Goal: Task Accomplishment & Management: Use online tool/utility

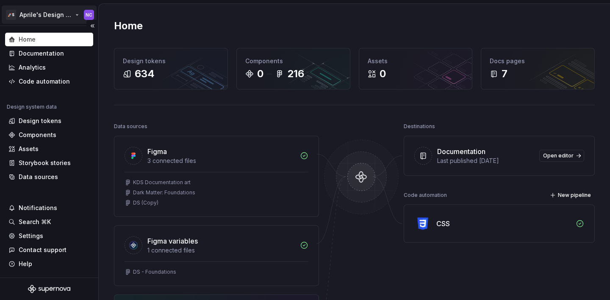
click at [46, 11] on html "🚀S Aprile's Design System NC Home Documentation Analytics Code automation Desig…" at bounding box center [305, 150] width 610 height 300
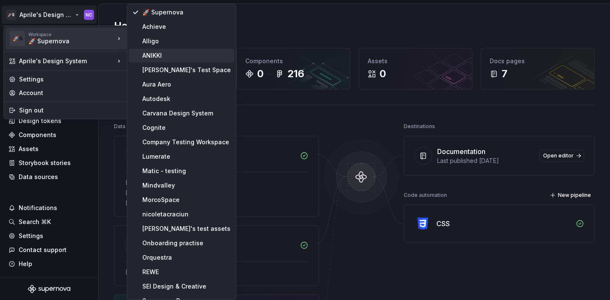
click at [155, 52] on div "ANIKKI" at bounding box center [186, 55] width 89 height 8
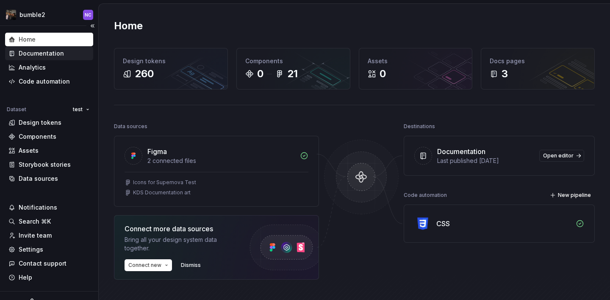
click at [43, 47] on div "Documentation" at bounding box center [49, 54] width 88 height 14
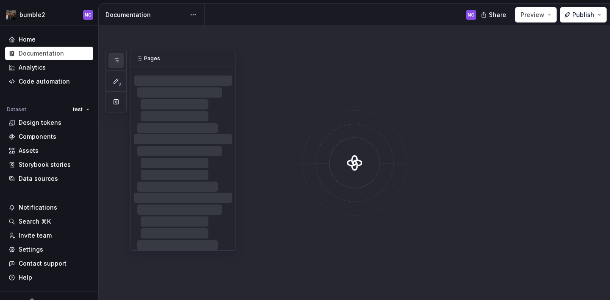
click at [110, 60] on button "button" at bounding box center [115, 60] width 15 height 15
click at [112, 97] on button "button" at bounding box center [115, 101] width 15 height 15
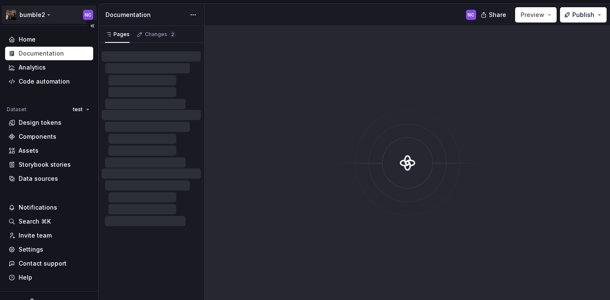
click at [44, 21] on html "bumble2 NC Home Documentation Analytics Code automation Dataset test Design tok…" at bounding box center [305, 150] width 610 height 300
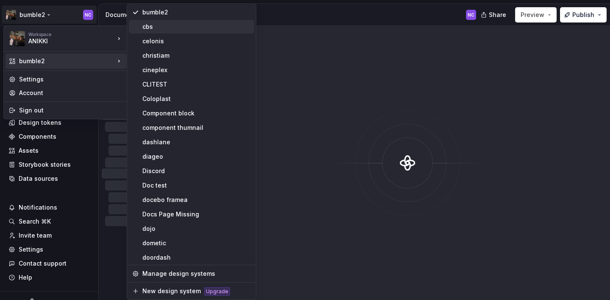
click at [147, 32] on div "cbs" at bounding box center [191, 27] width 125 height 14
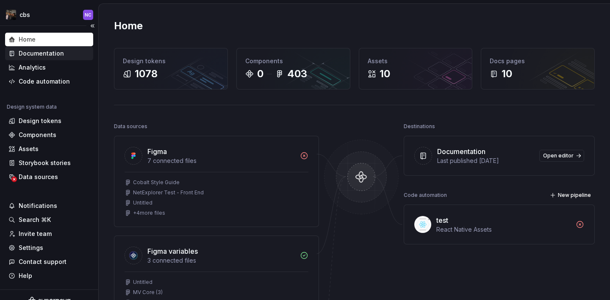
click at [59, 57] on div "Documentation" at bounding box center [41, 53] width 45 height 8
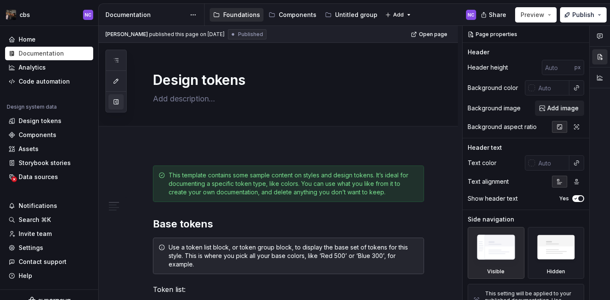
click at [119, 106] on button "button" at bounding box center [115, 101] width 15 height 15
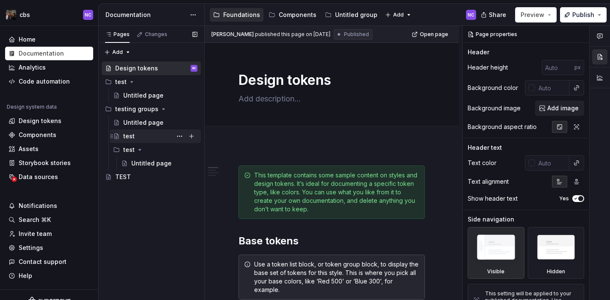
click at [173, 135] on div "test" at bounding box center [160, 136] width 74 height 12
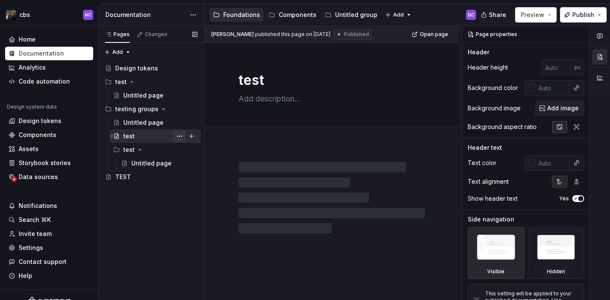
click at [177, 136] on button "Page tree" at bounding box center [180, 136] width 12 height 12
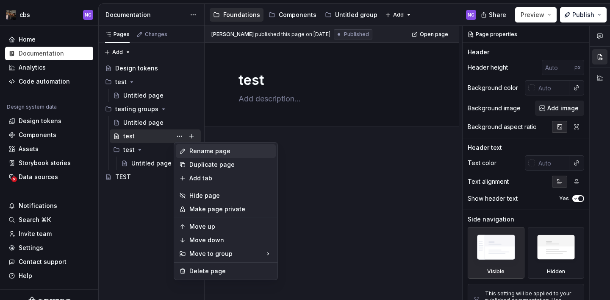
click at [199, 155] on div "Rename page" at bounding box center [230, 151] width 83 height 8
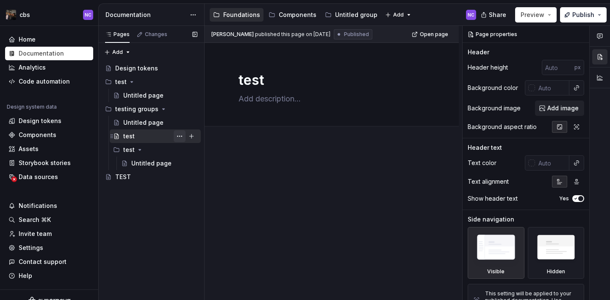
click at [177, 136] on button "Page tree" at bounding box center [180, 136] width 12 height 12
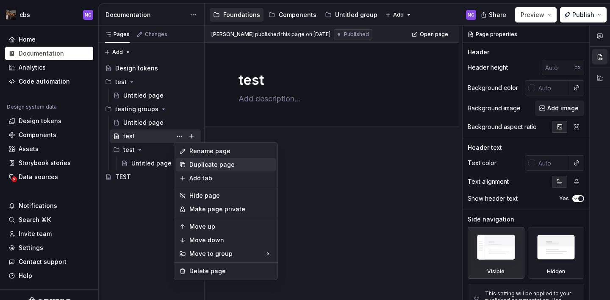
click at [206, 166] on div "Duplicate page" at bounding box center [230, 164] width 83 height 8
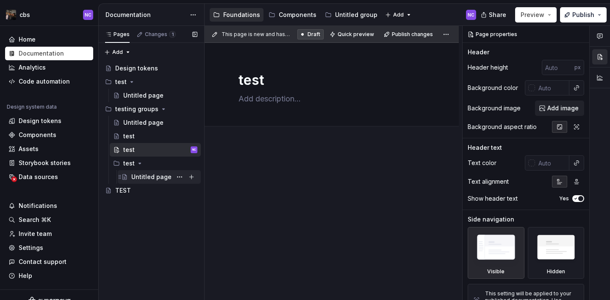
click at [164, 174] on div "Untitled page" at bounding box center [151, 176] width 40 height 8
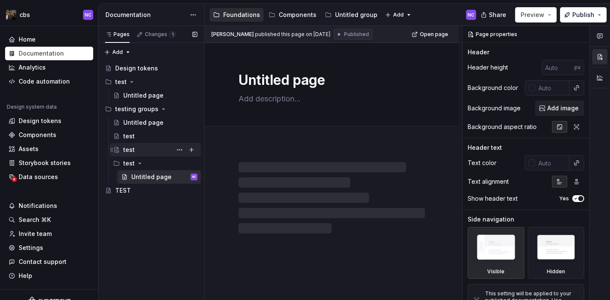
click at [150, 154] on div "test" at bounding box center [160, 150] width 74 height 12
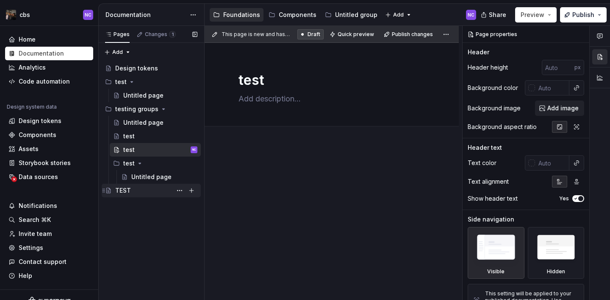
click at [149, 191] on div "TEST" at bounding box center [156, 190] width 82 height 12
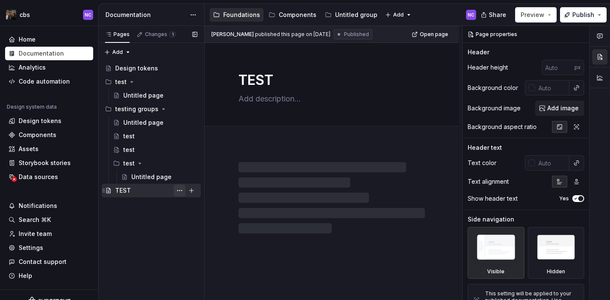
click at [176, 193] on button "Page tree" at bounding box center [180, 190] width 12 height 12
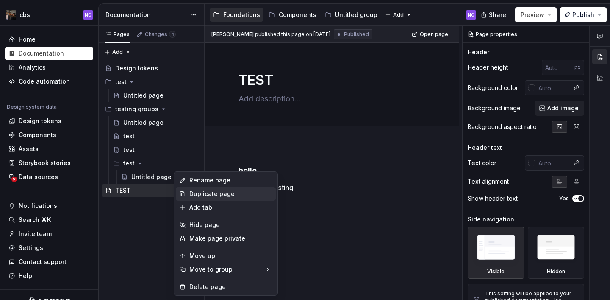
click at [196, 199] on div "Duplicate page" at bounding box center [226, 194] width 100 height 14
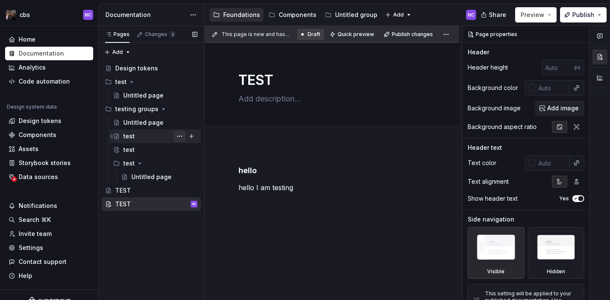
click at [176, 139] on button "Page tree" at bounding box center [180, 136] width 12 height 12
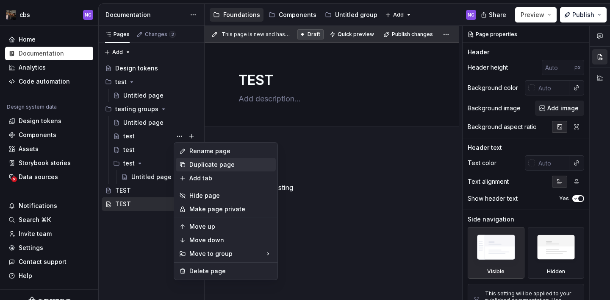
click at [197, 169] on div "Duplicate page" at bounding box center [226, 165] width 100 height 14
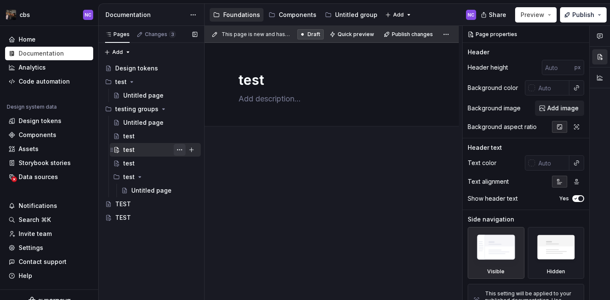
click at [175, 150] on button "Page tree" at bounding box center [180, 150] width 12 height 12
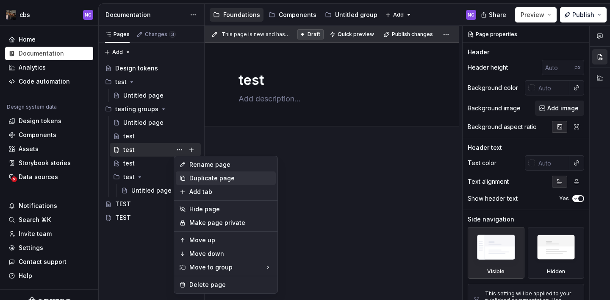
click at [203, 180] on div "Duplicate page" at bounding box center [230, 178] width 83 height 8
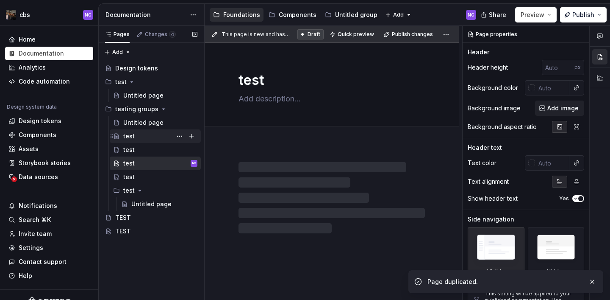
click at [140, 136] on div "test" at bounding box center [160, 136] width 74 height 12
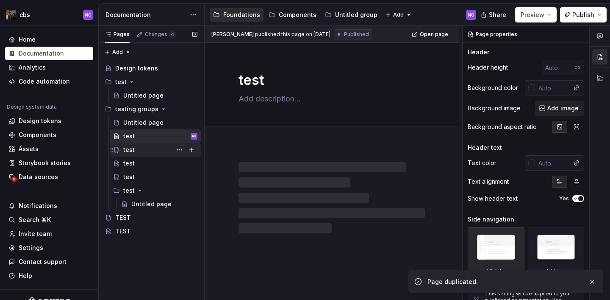
click at [142, 148] on div "test" at bounding box center [160, 150] width 74 height 12
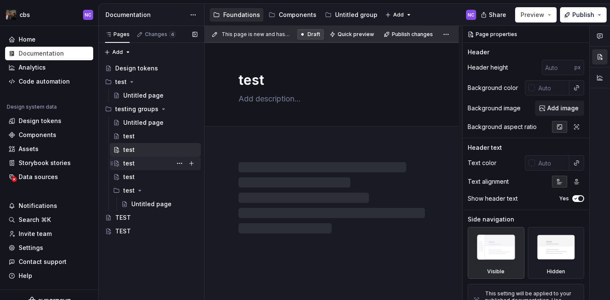
click at [143, 166] on div "test" at bounding box center [160, 163] width 74 height 12
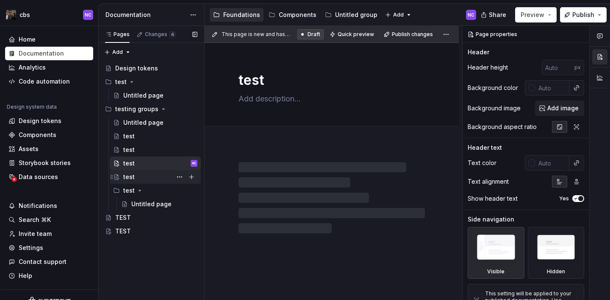
click at [143, 179] on div "test" at bounding box center [160, 177] width 74 height 12
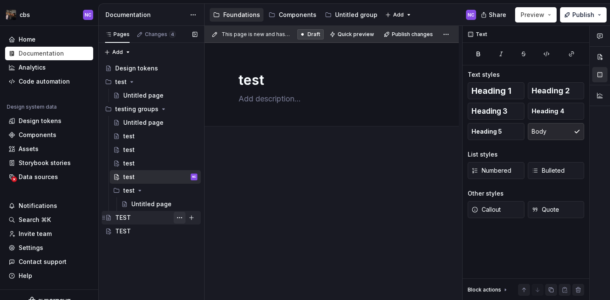
click at [176, 216] on button "Page tree" at bounding box center [180, 217] width 12 height 12
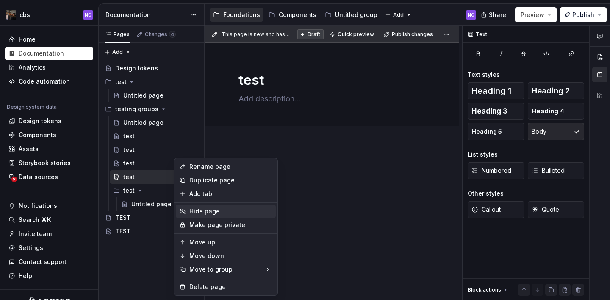
type textarea "*"
click at [193, 167] on div "Rename page" at bounding box center [230, 166] width 83 height 8
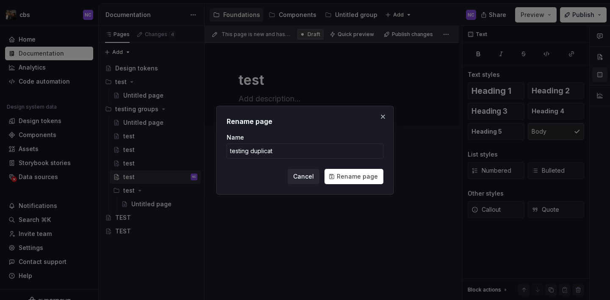
type input "testing duplicate"
click button "Rename page" at bounding box center [354, 176] width 59 height 15
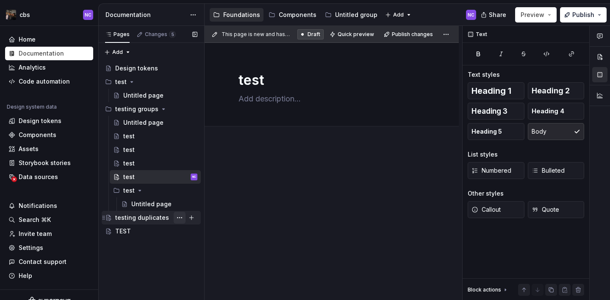
click at [178, 216] on button "Page tree" at bounding box center [180, 217] width 12 height 12
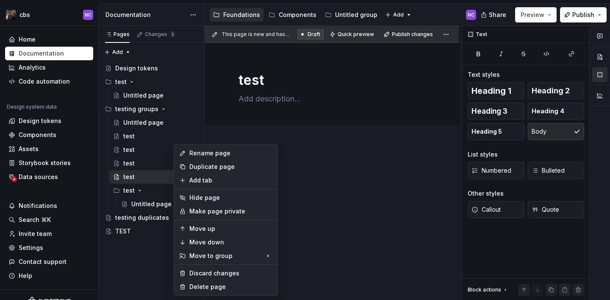
drag, startPoint x: 202, startPoint y: 207, endPoint x: 212, endPoint y: 169, distance: 39.9
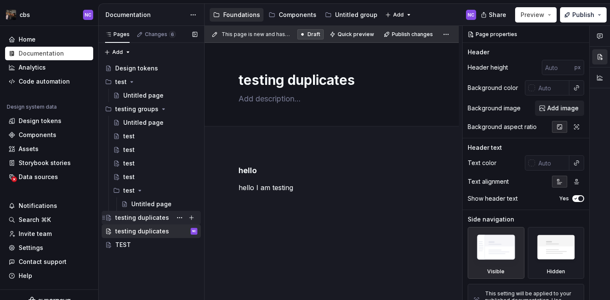
click at [124, 213] on div "testing duplicates" at bounding box center [156, 217] width 82 height 12
click at [178, 221] on button "Page tree" at bounding box center [180, 217] width 12 height 12
click at [144, 244] on div "Pages Changes 6 Add Accessibility guide for tree Page tree. Navigate the tree w…" at bounding box center [151, 163] width 106 height 274
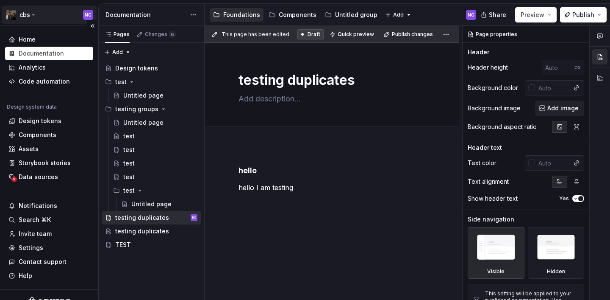
click at [28, 9] on html "cbs NC Home Documentation Analytics Code automation Design system data Design t…" at bounding box center [305, 150] width 610 height 300
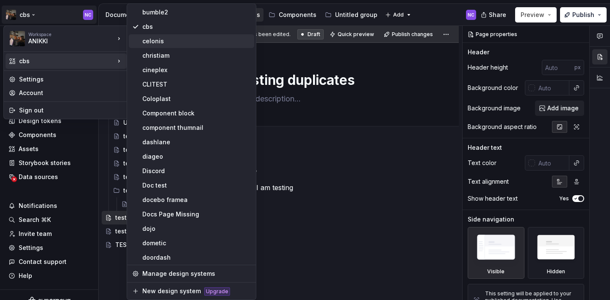
click at [151, 43] on div "celonis" at bounding box center [196, 41] width 108 height 8
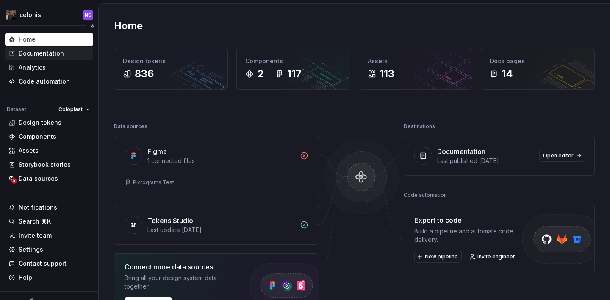
click at [49, 55] on div "Documentation" at bounding box center [41, 53] width 45 height 8
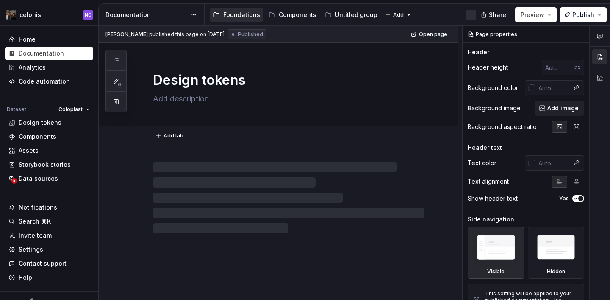
click at [126, 113] on div "Design tokens" at bounding box center [278, 84] width 359 height 83
click at [119, 106] on button "button" at bounding box center [115, 101] width 15 height 15
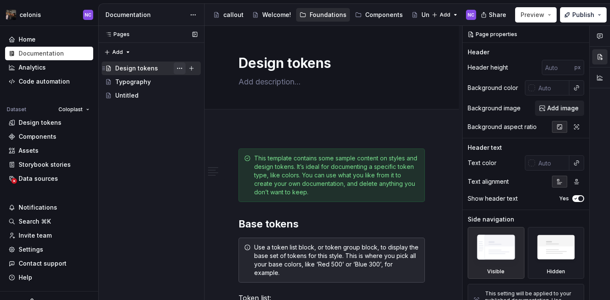
click at [182, 69] on button "Page tree" at bounding box center [180, 68] width 12 height 12
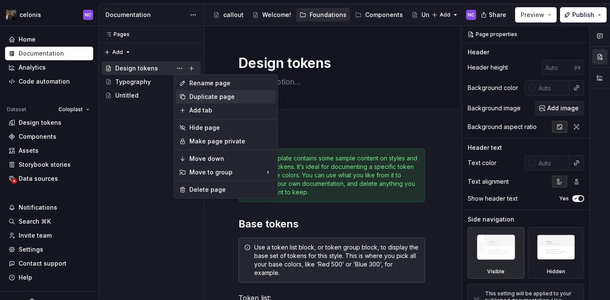
click at [200, 92] on div "Duplicate page" at bounding box center [226, 97] width 100 height 14
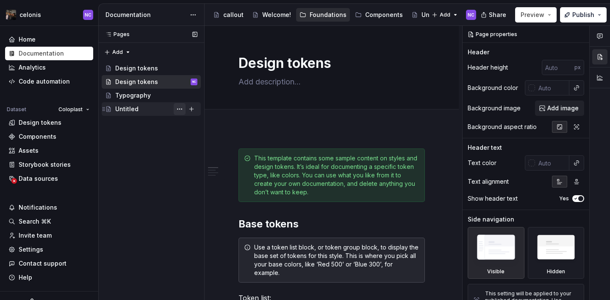
click at [179, 111] on button "Page tree" at bounding box center [180, 109] width 12 height 12
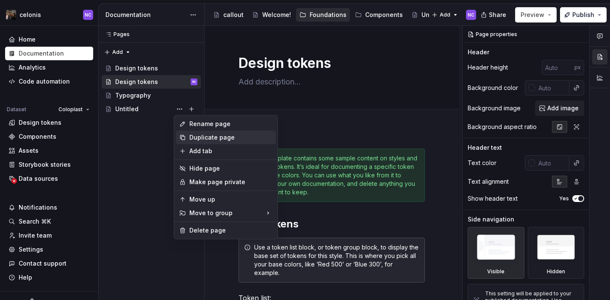
click at [189, 134] on div "Duplicate page" at bounding box center [226, 137] width 100 height 14
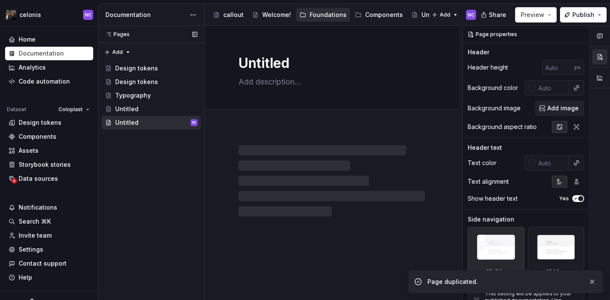
click at [149, 160] on div "Pages Pages Add Accessibility guide for tree Page tree. Navigate the tree with …" at bounding box center [151, 163] width 106 height 274
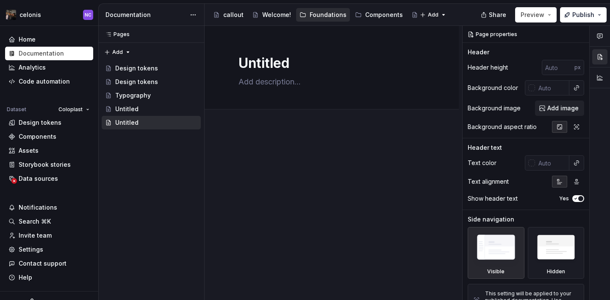
type textarea "*"
